Goal: Transaction & Acquisition: Purchase product/service

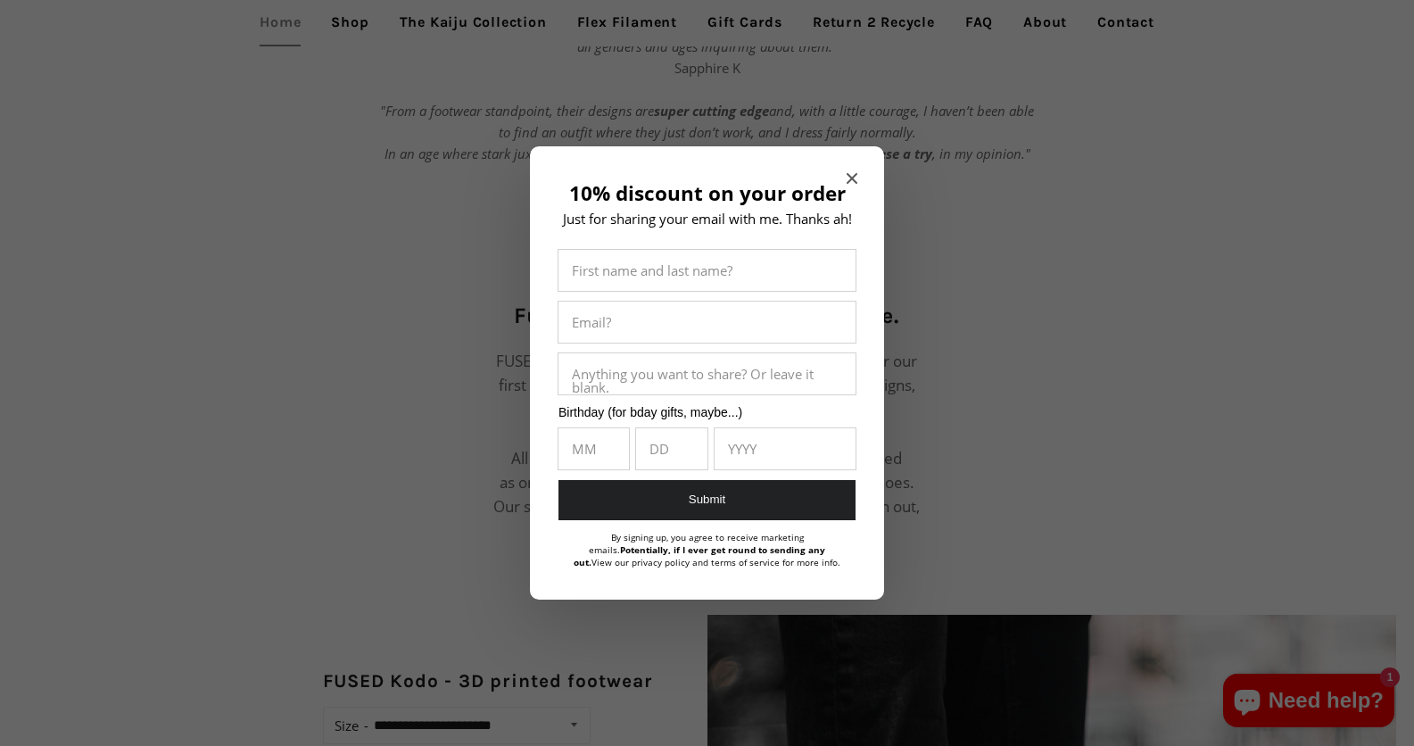
scroll to position [1372, 0]
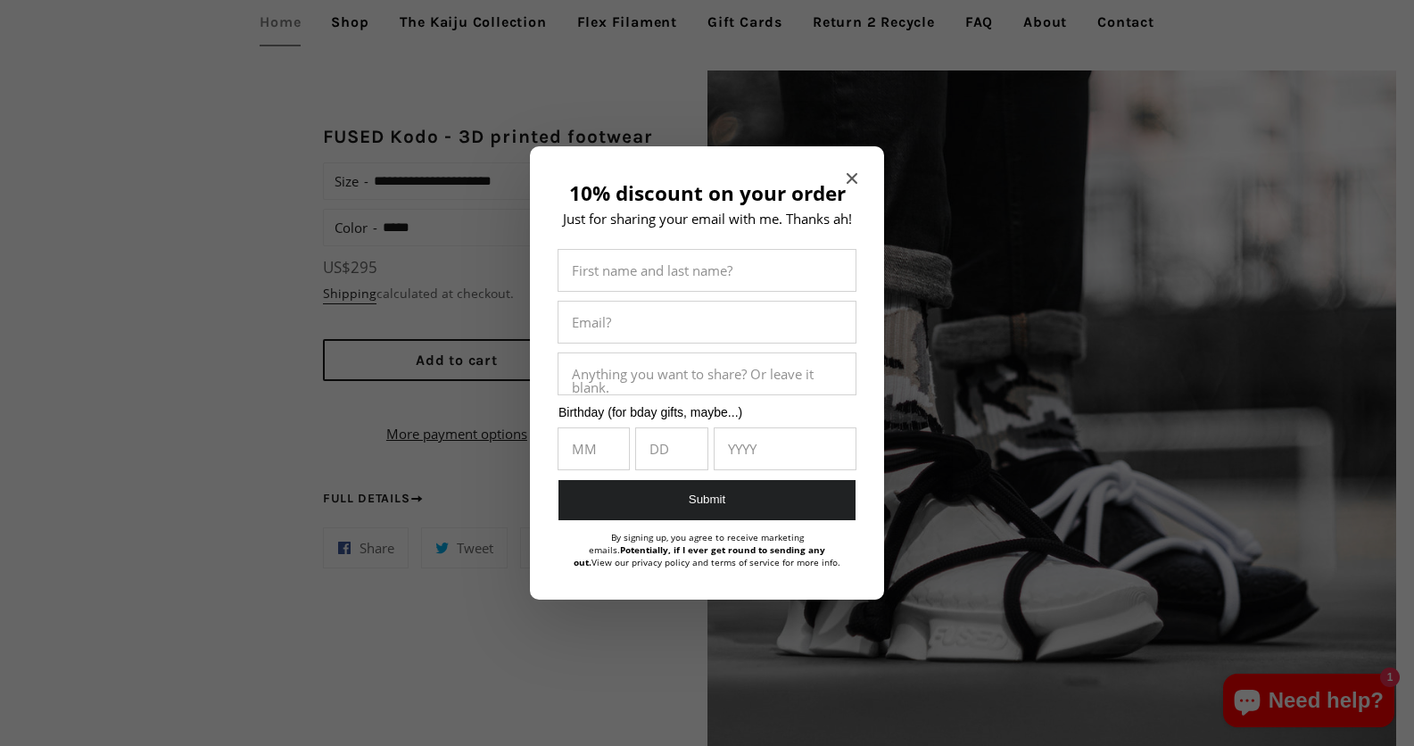
click at [847, 173] on icon "Close modal" at bounding box center [851, 178] width 11 height 11
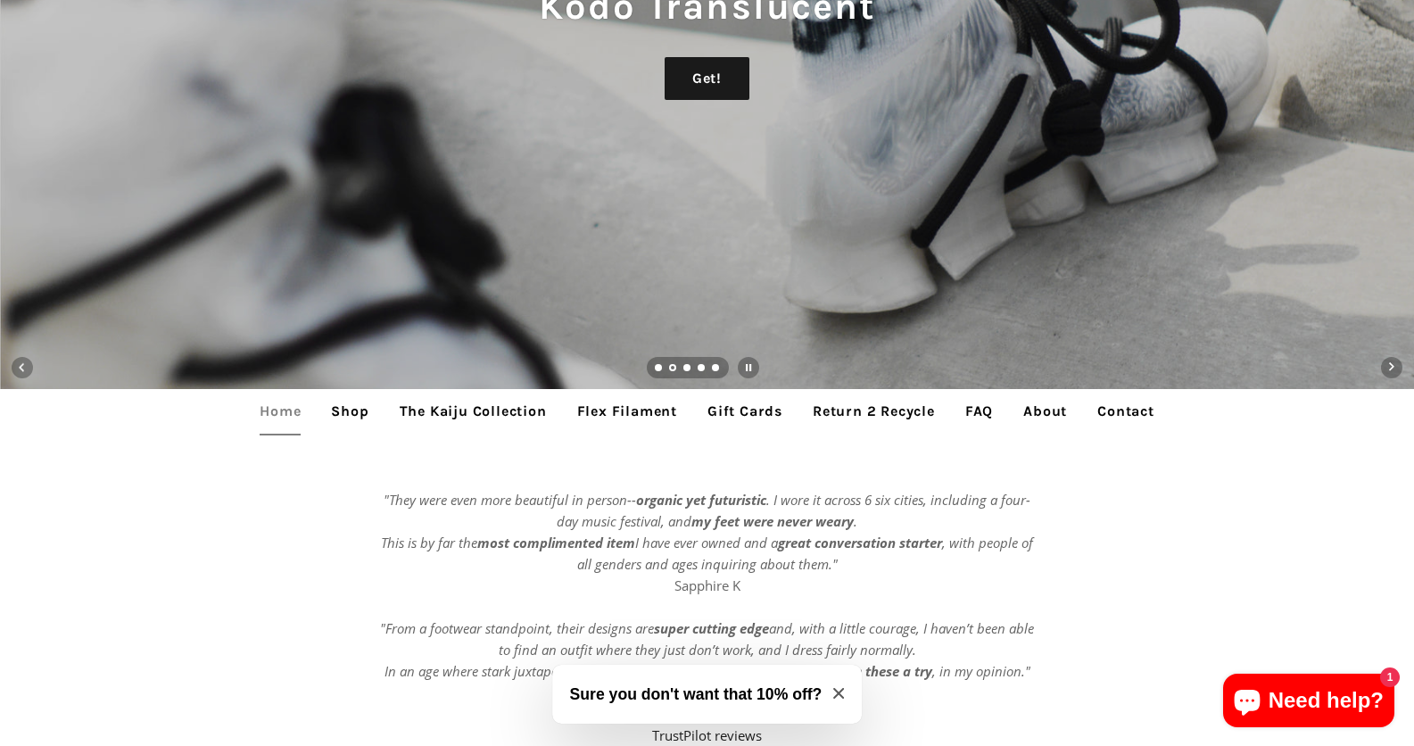
scroll to position [248, 0]
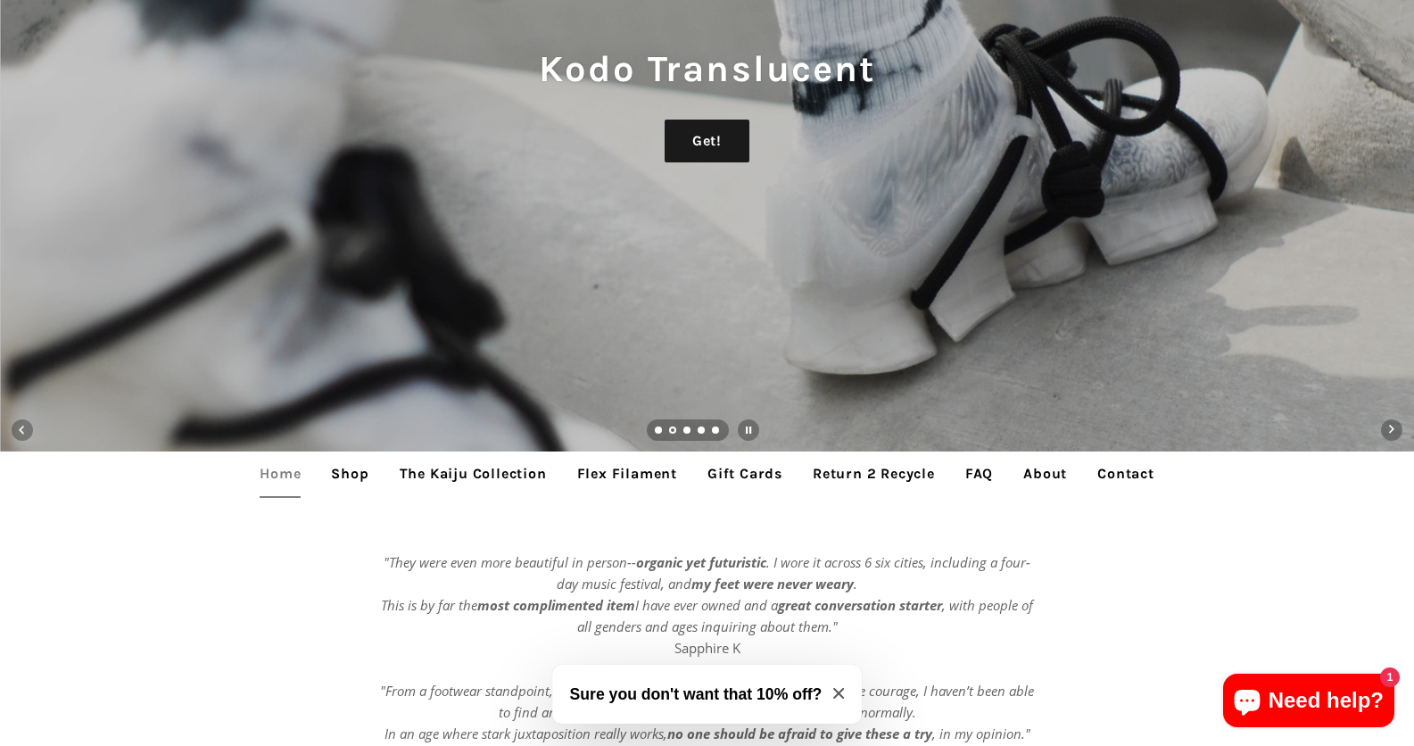
click at [351, 479] on link "Shop" at bounding box center [350, 473] width 64 height 45
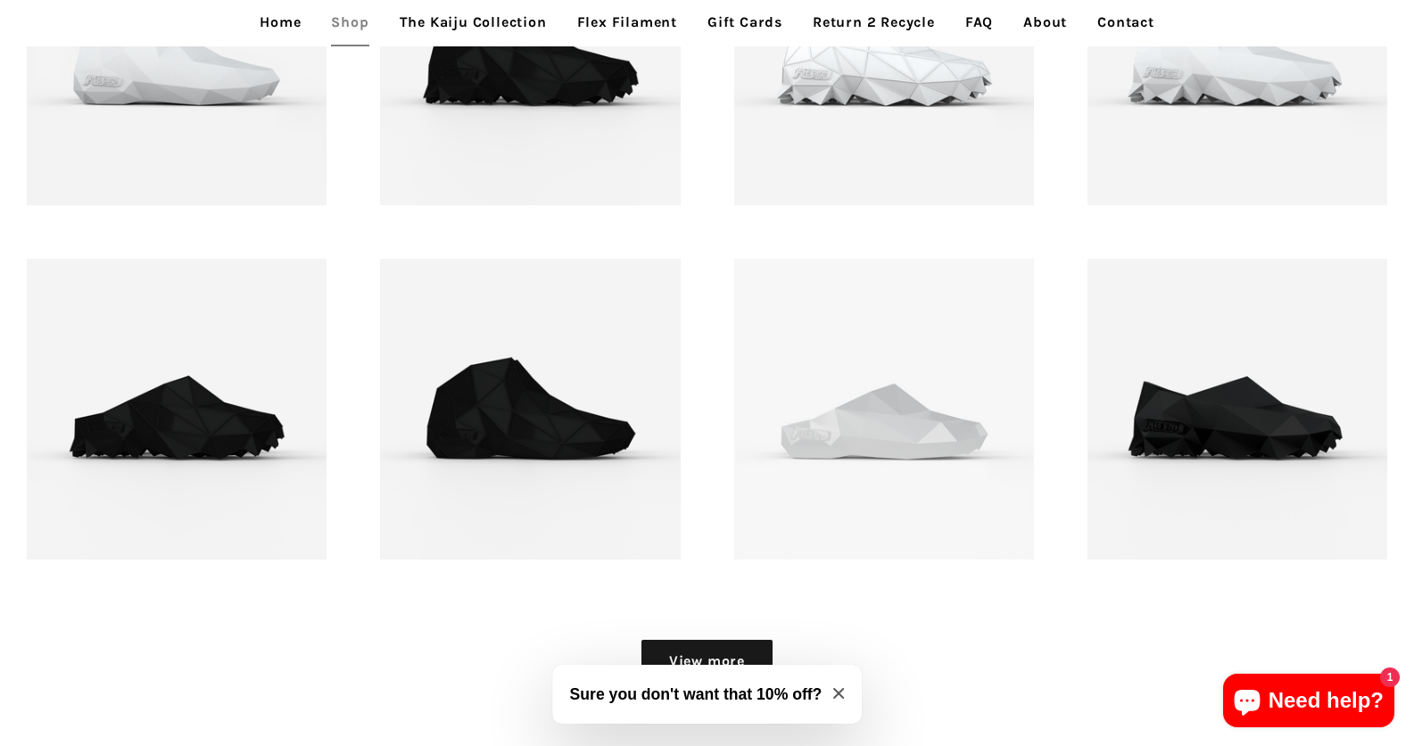
scroll to position [2172, 0]
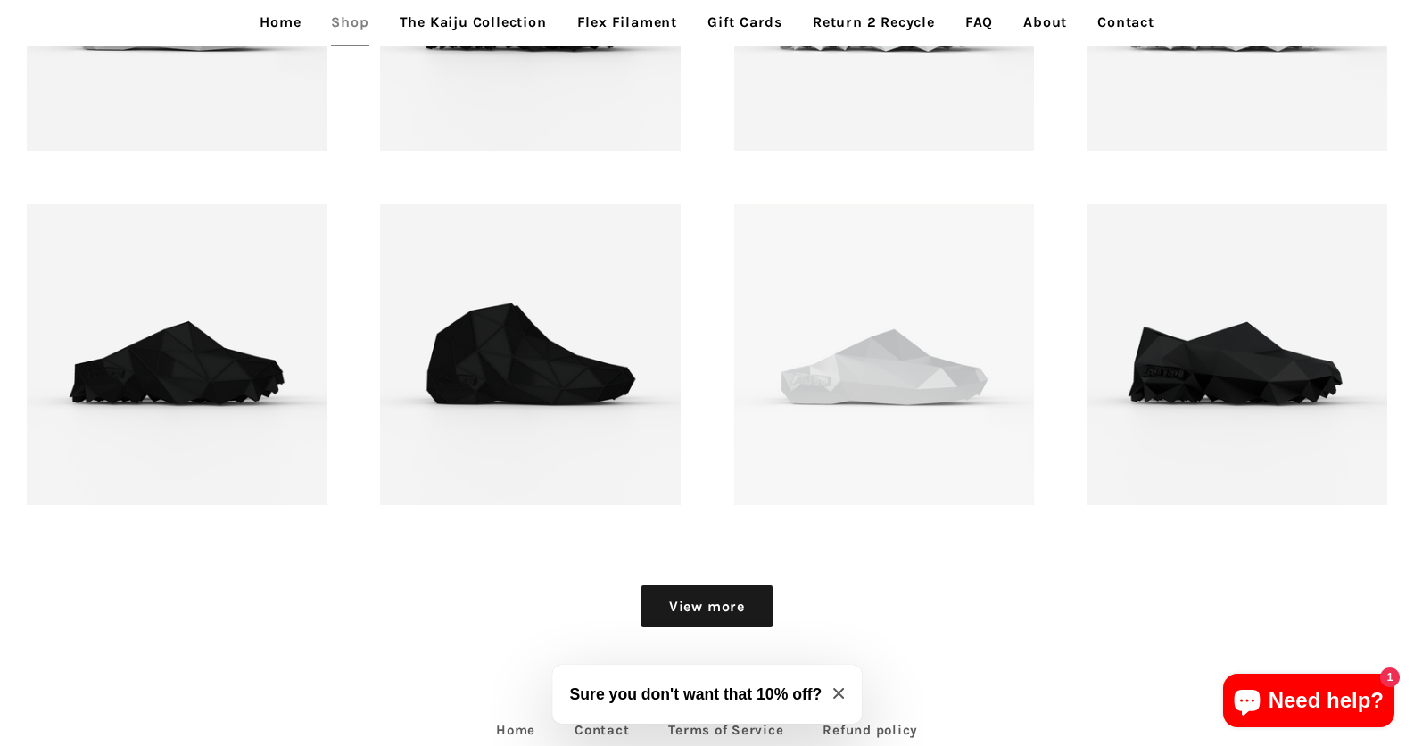
drag, startPoint x: 1424, startPoint y: 177, endPoint x: 1287, endPoint y: 573, distance: 419.2
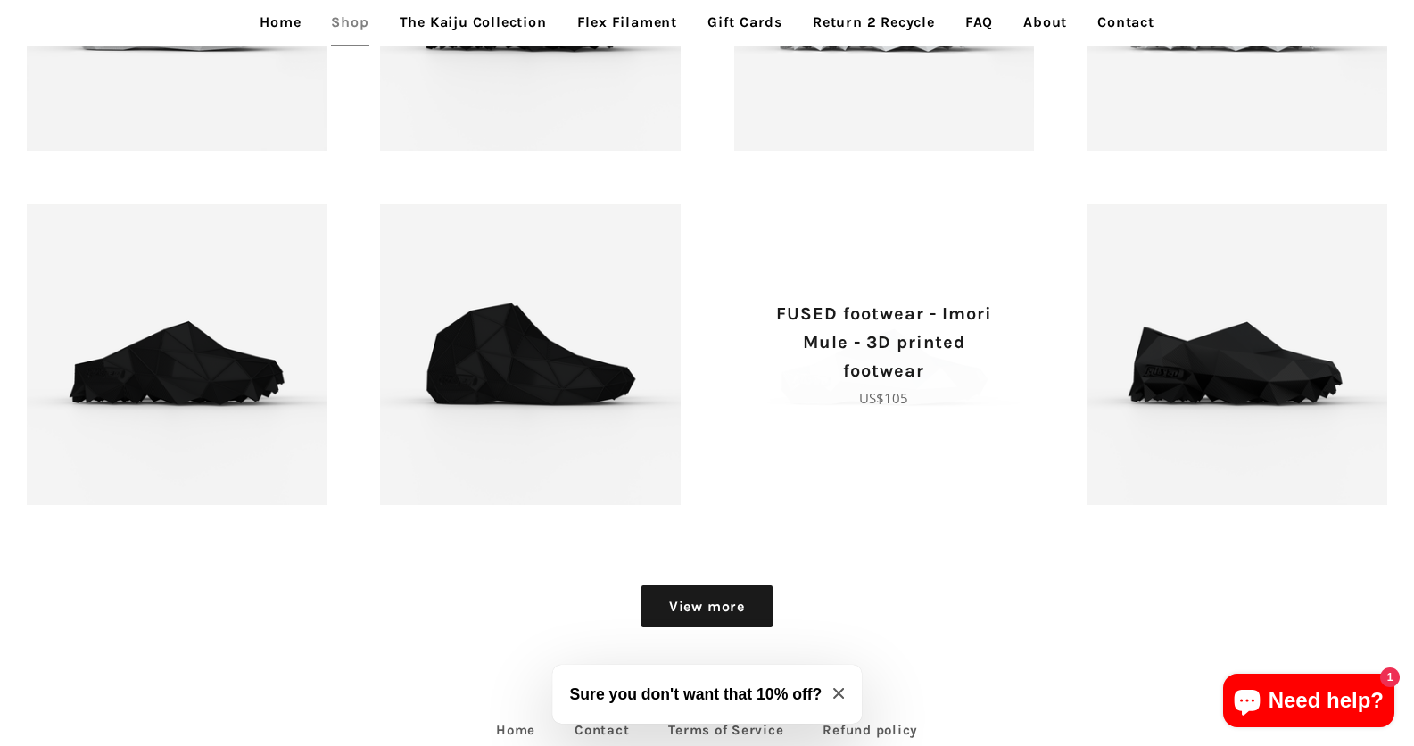
click at [911, 342] on p "FUSED footwear - Imori Mule - 3D printed footwear" at bounding box center [883, 343] width 237 height 86
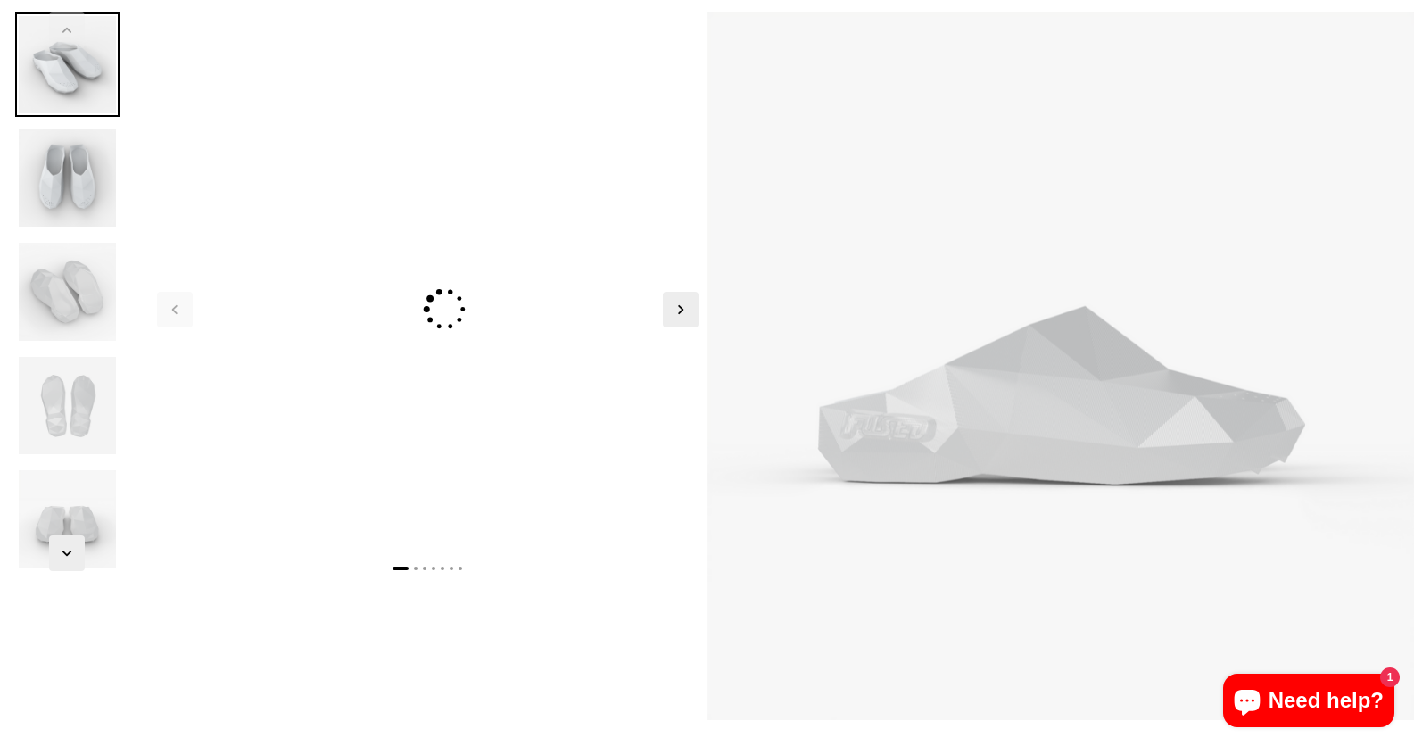
scroll to position [161, 0]
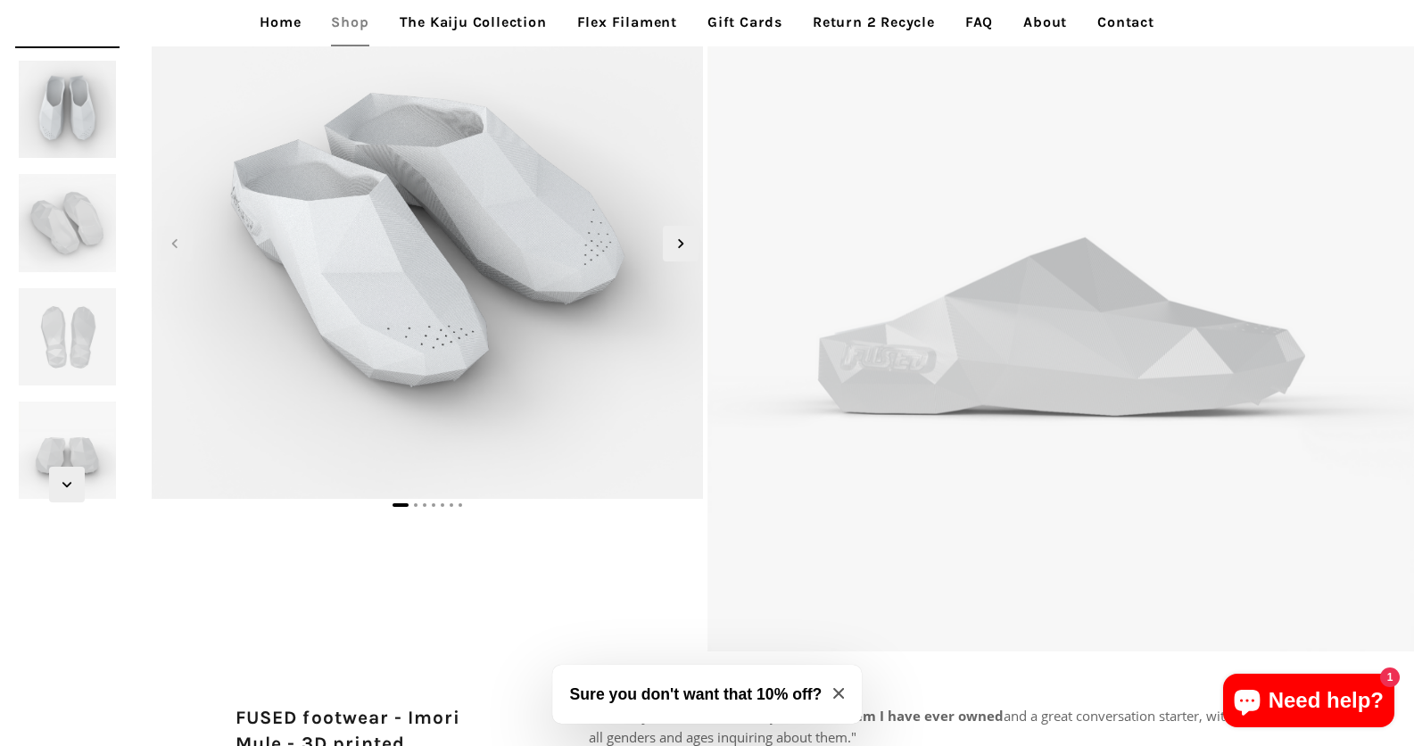
click at [105, 309] on img at bounding box center [67, 337] width 104 height 104
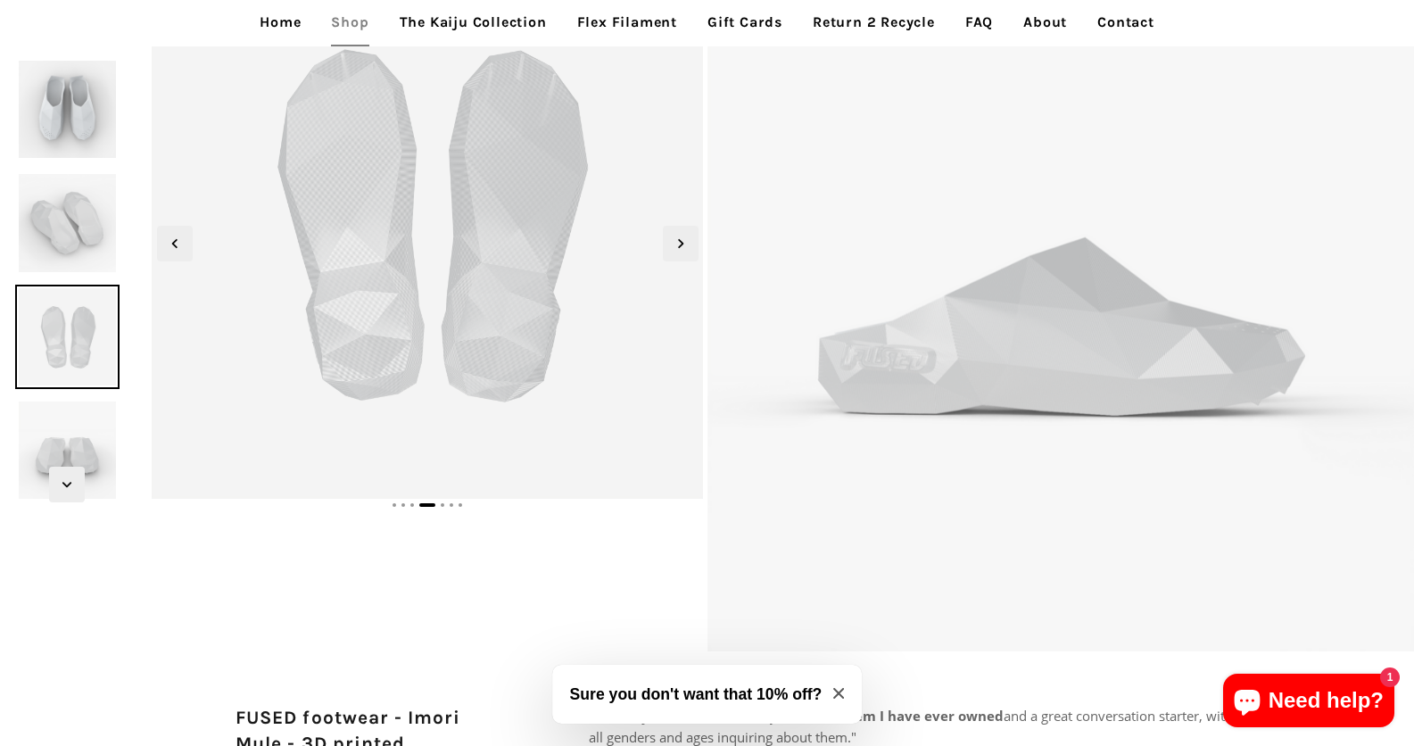
click at [100, 253] on img at bounding box center [67, 222] width 104 height 104
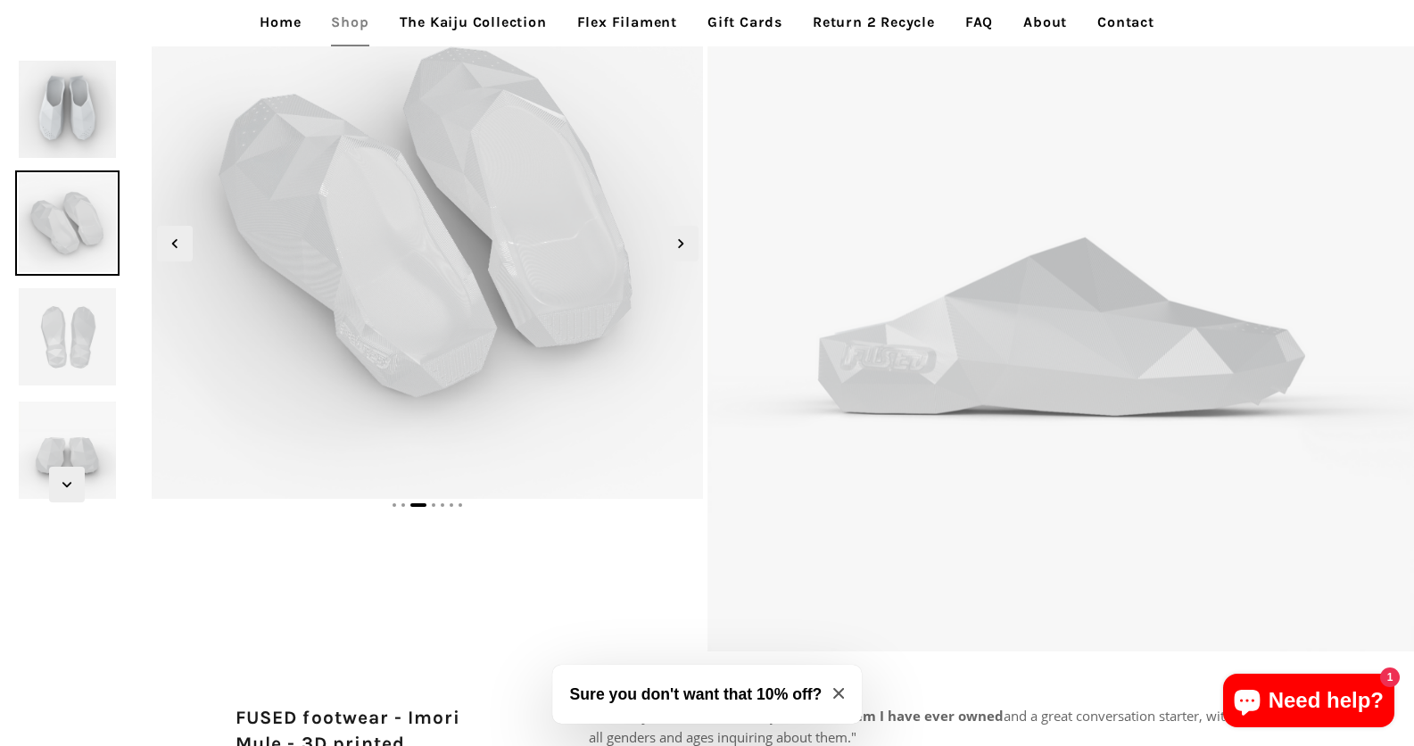
click at [11, 99] on div at bounding box center [67, 109] width 135 height 104
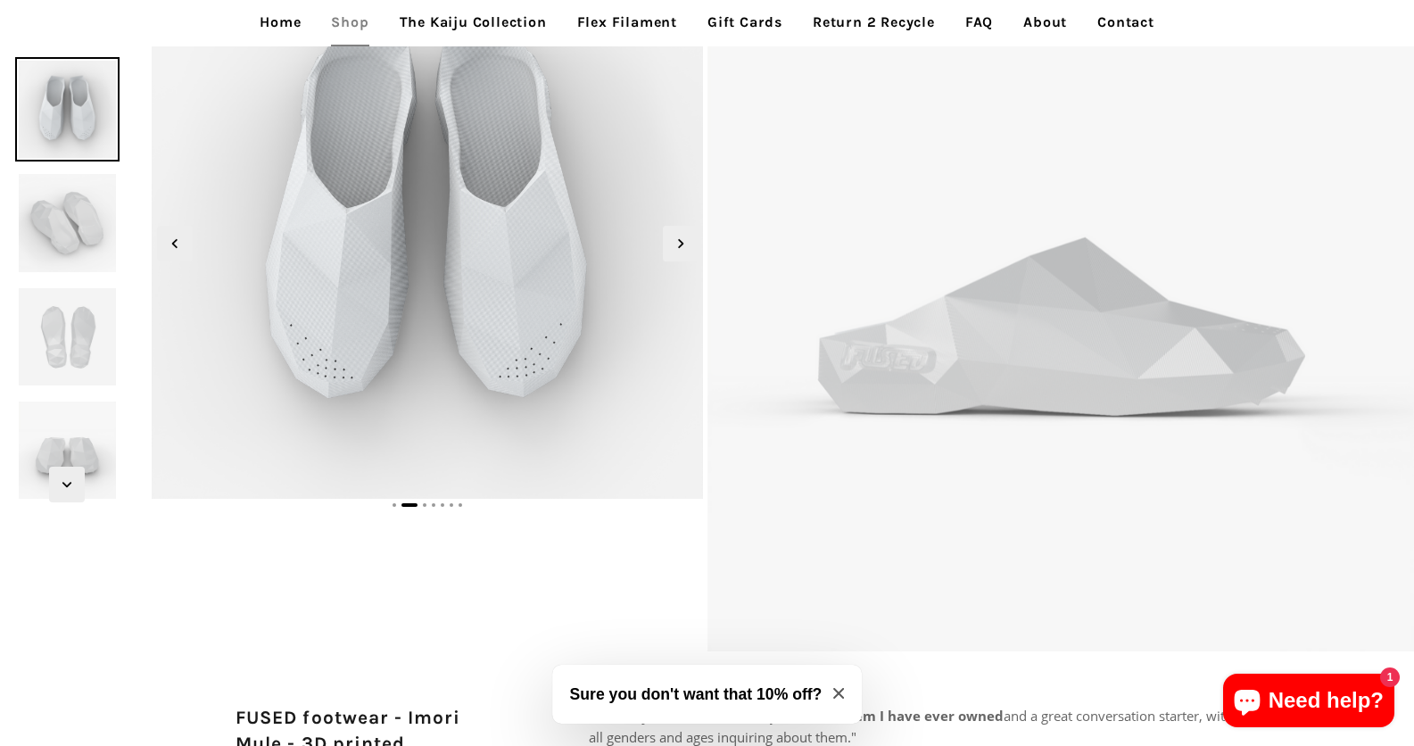
click at [46, 389] on div at bounding box center [67, 223] width 135 height 558
click at [62, 409] on img at bounding box center [67, 450] width 104 height 104
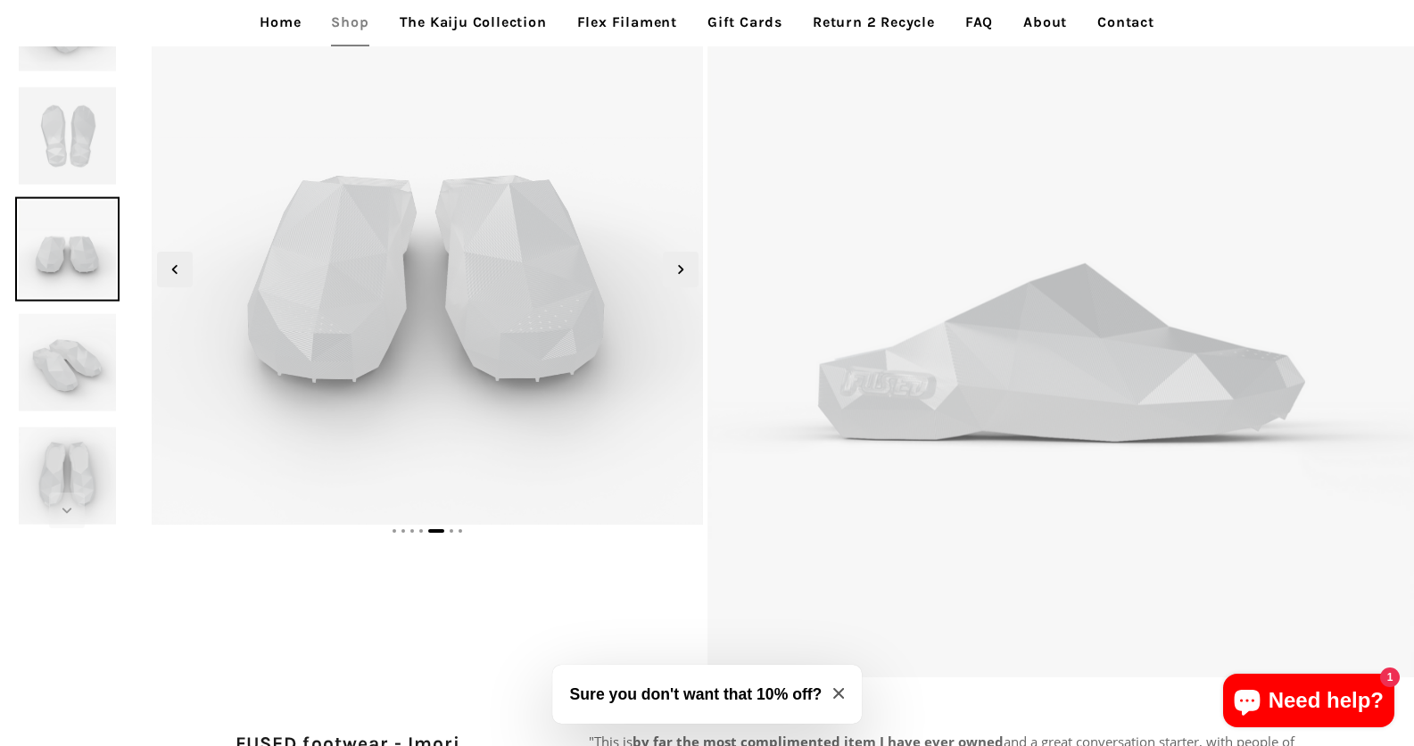
scroll to position [153, 0]
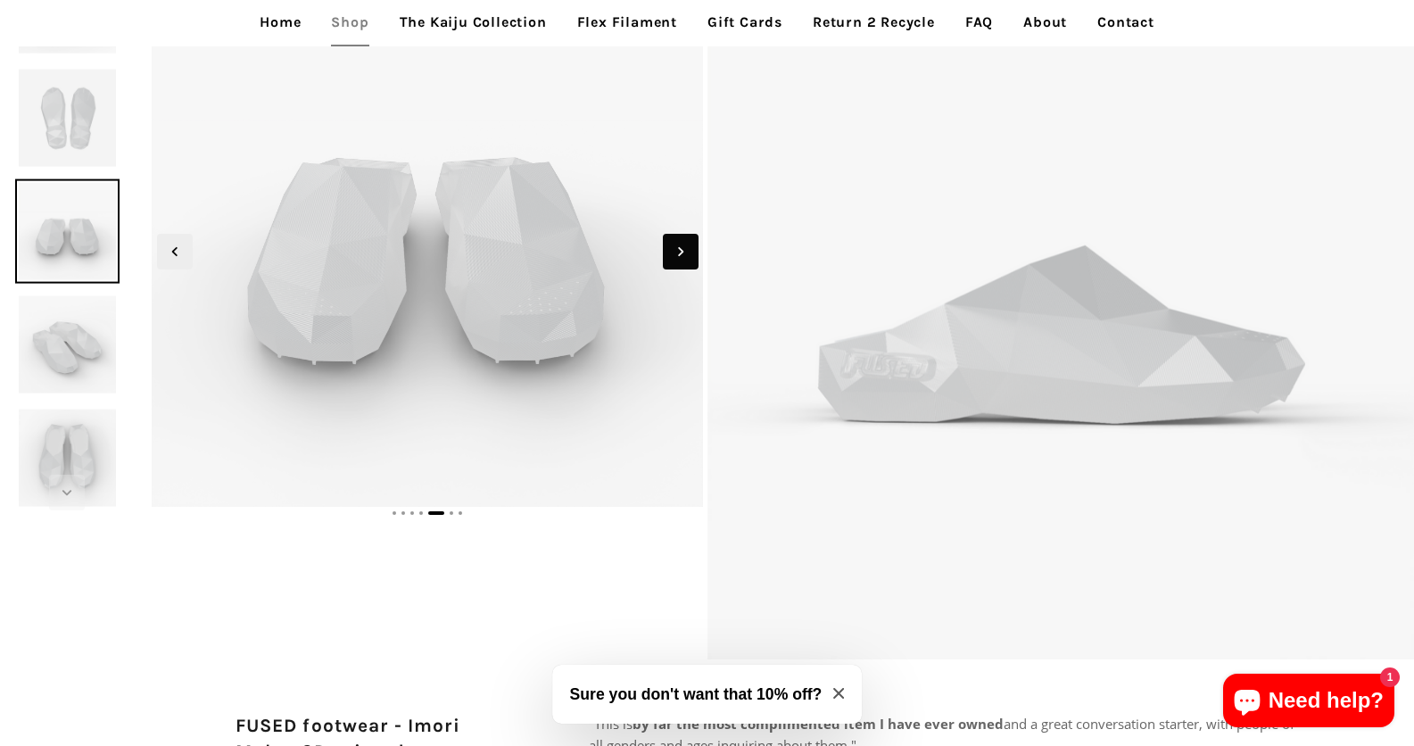
click at [681, 249] on icon "Next slide" at bounding box center [681, 252] width 20 height 20
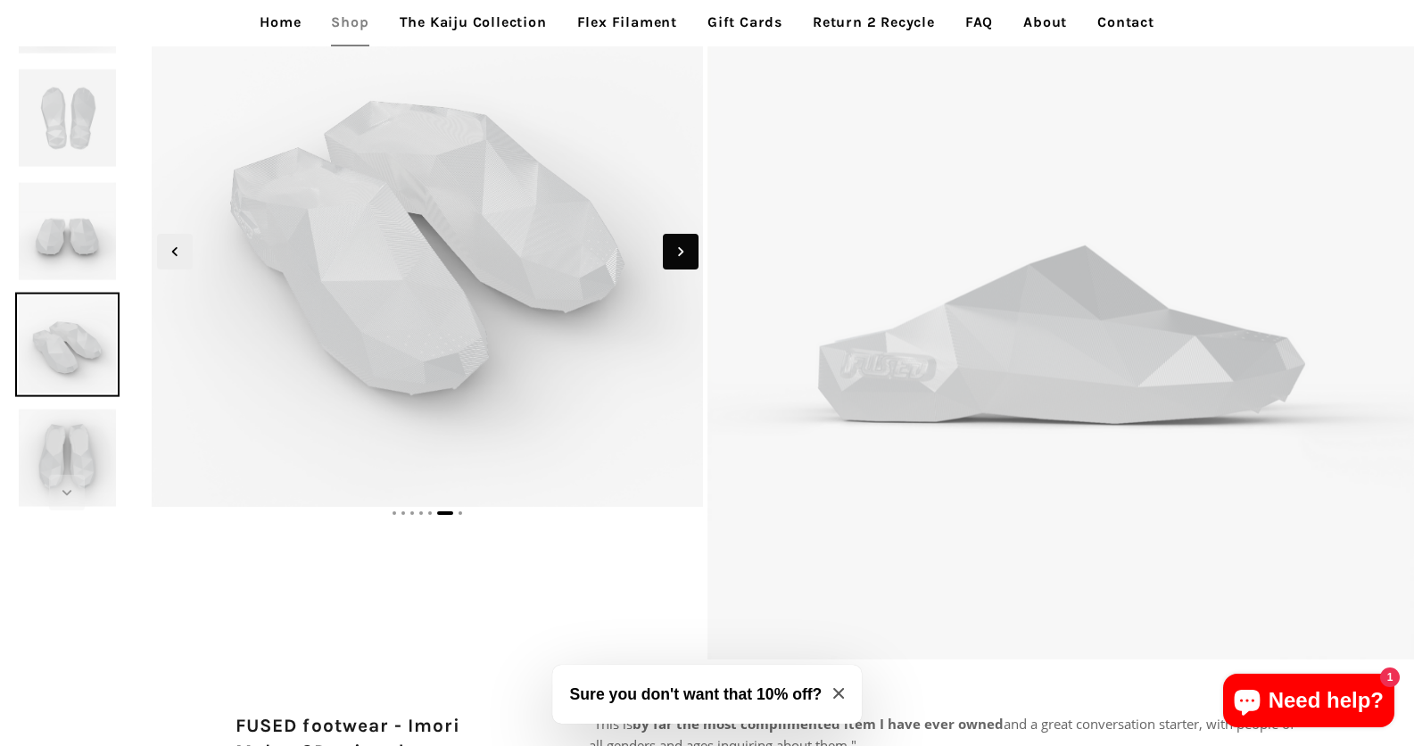
click at [681, 249] on icon "Next slide" at bounding box center [681, 252] width 20 height 20
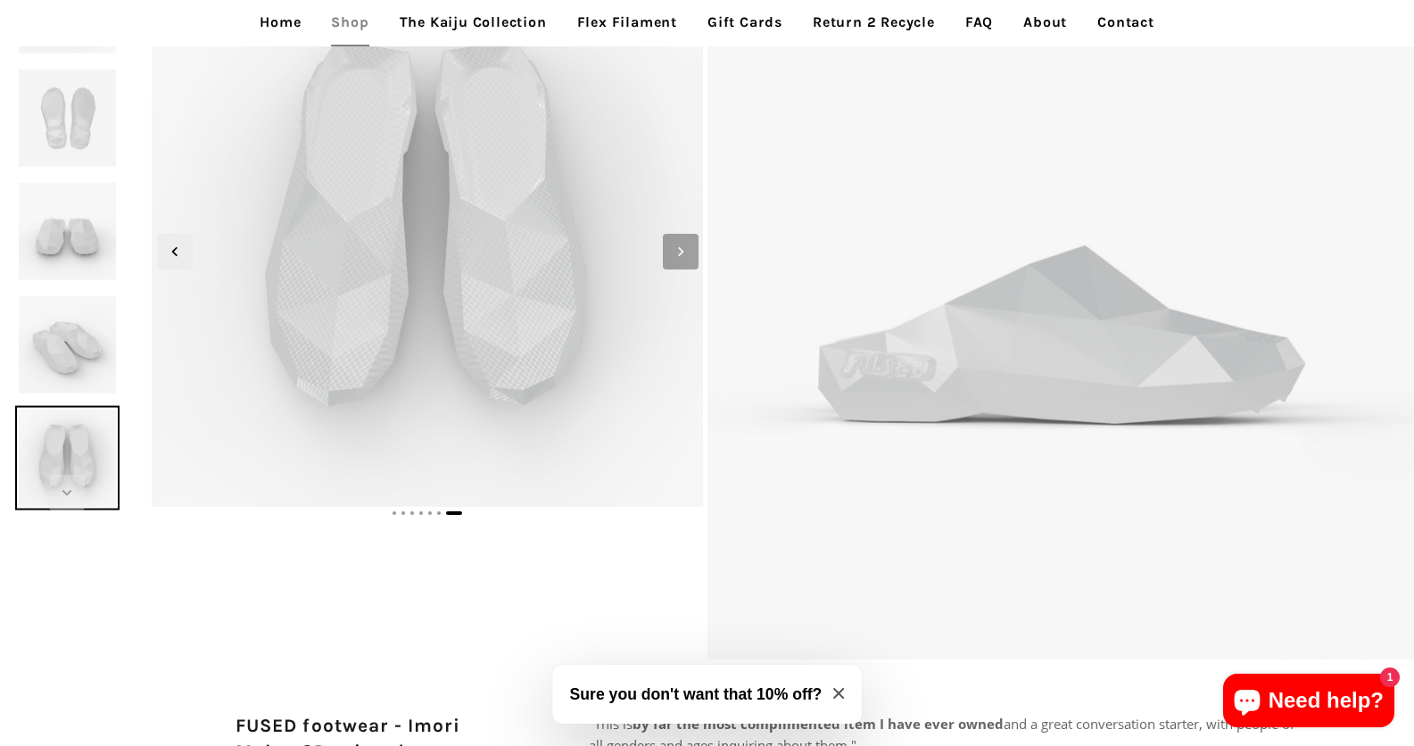
click at [681, 249] on icon "Next slide" at bounding box center [681, 252] width 20 height 20
